Goal: Find specific page/section: Find specific page/section

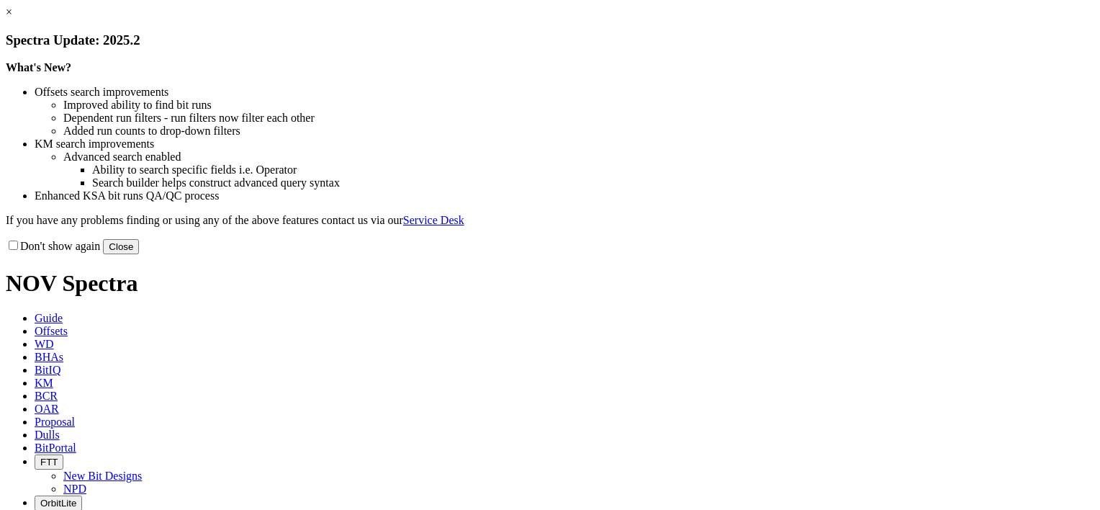
click at [12, 18] on link "×" at bounding box center [9, 12] width 6 height 12
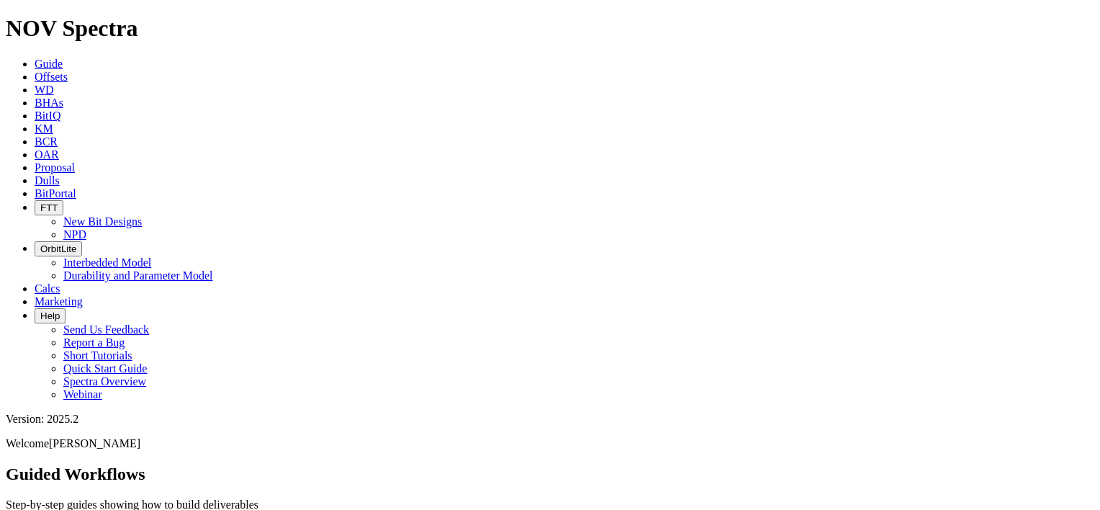
click at [60, 174] on span "Dulls" at bounding box center [47, 180] width 25 height 12
click at [133, 509] on input "text" at bounding box center [69, 518] width 127 height 15
type input "A308432"
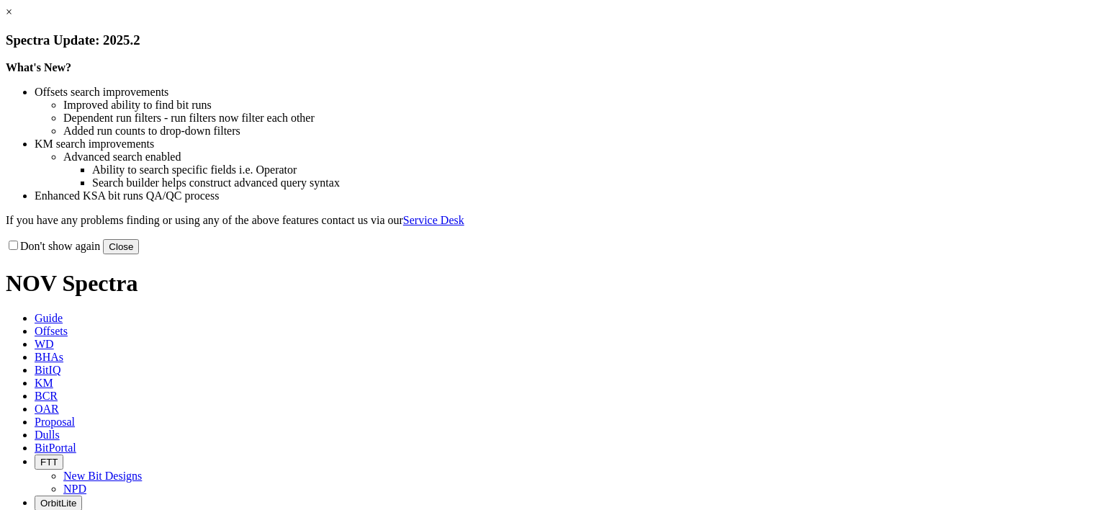
click at [139, 254] on button "Close" at bounding box center [121, 246] width 36 height 15
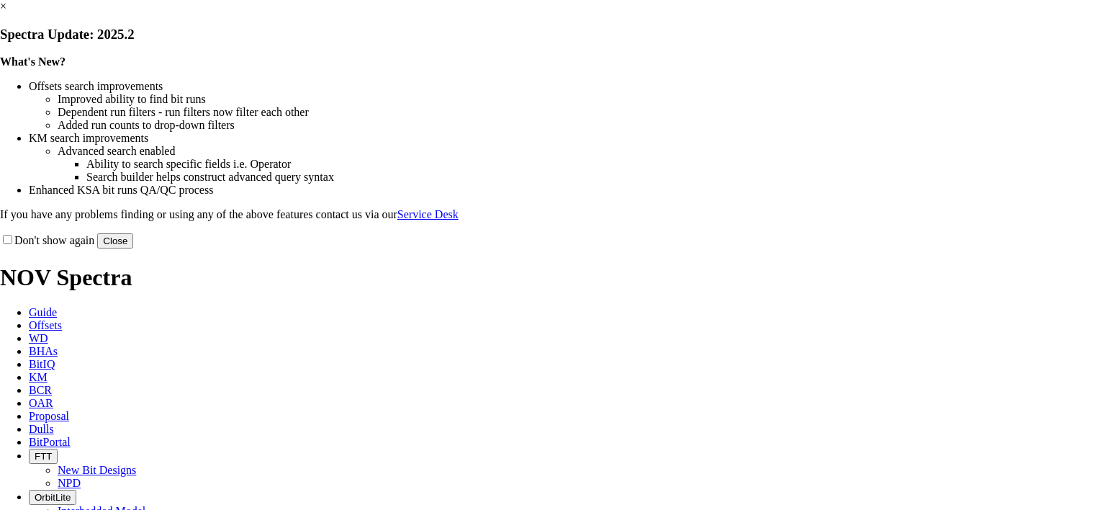
click at [133, 248] on button "Close" at bounding box center [115, 240] width 36 height 15
